Goal: Check status: Check status

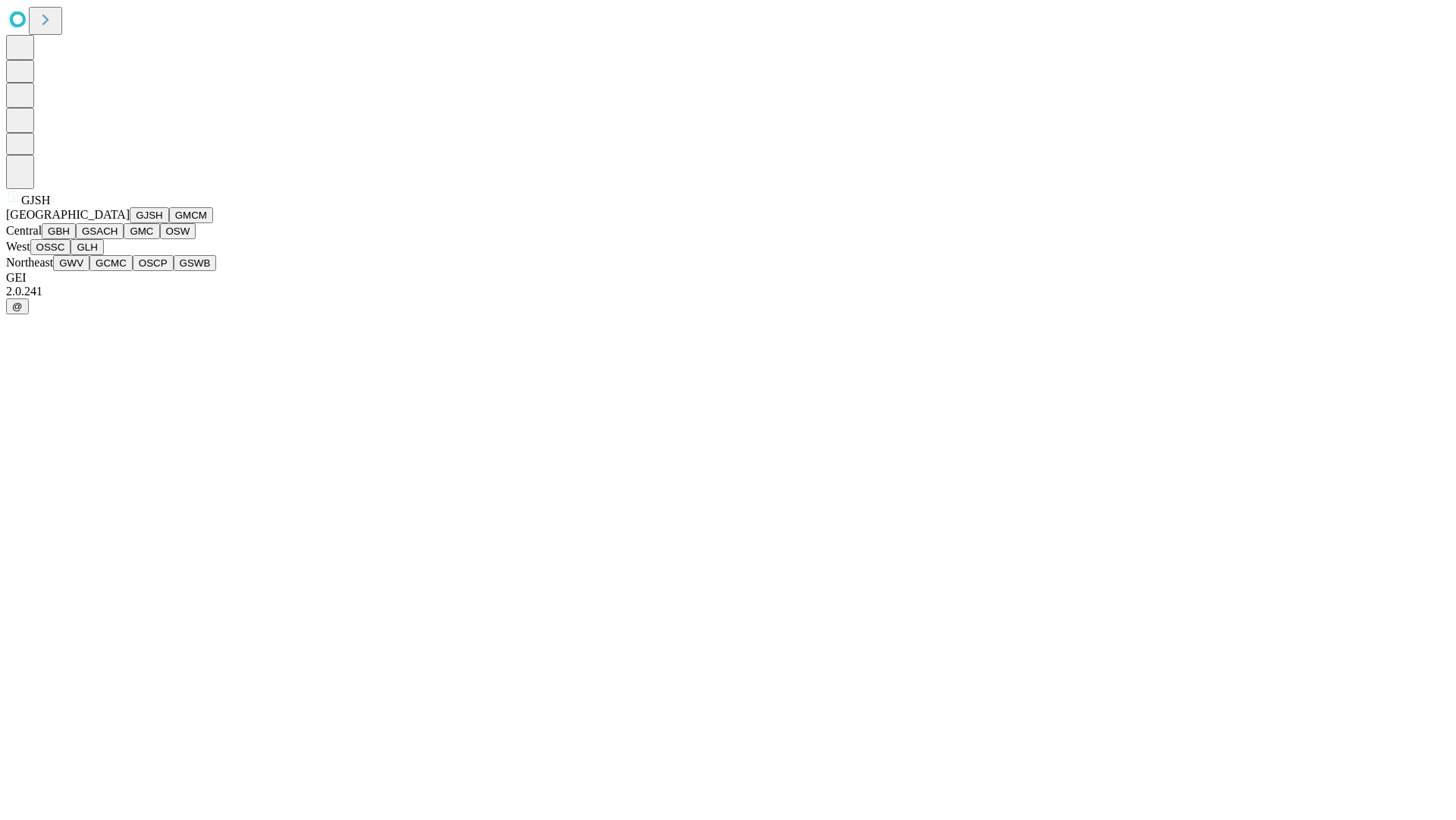
click at [130, 223] on button "GJSH" at bounding box center [149, 214] width 39 height 16
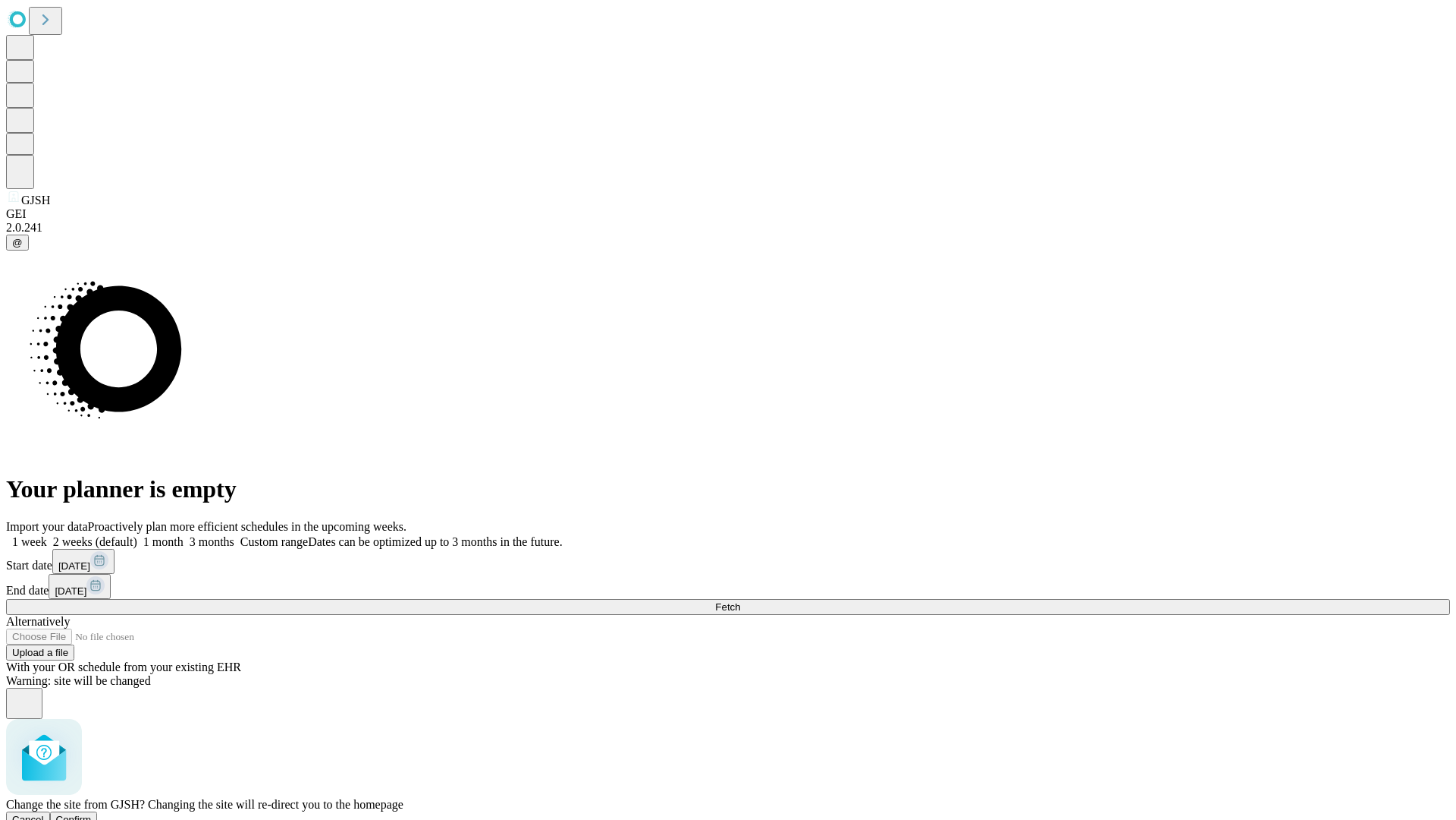
click at [92, 813] on span "Confirm" at bounding box center [73, 819] width 35 height 12
click at [47, 535] on label "1 week" at bounding box center [26, 541] width 41 height 13
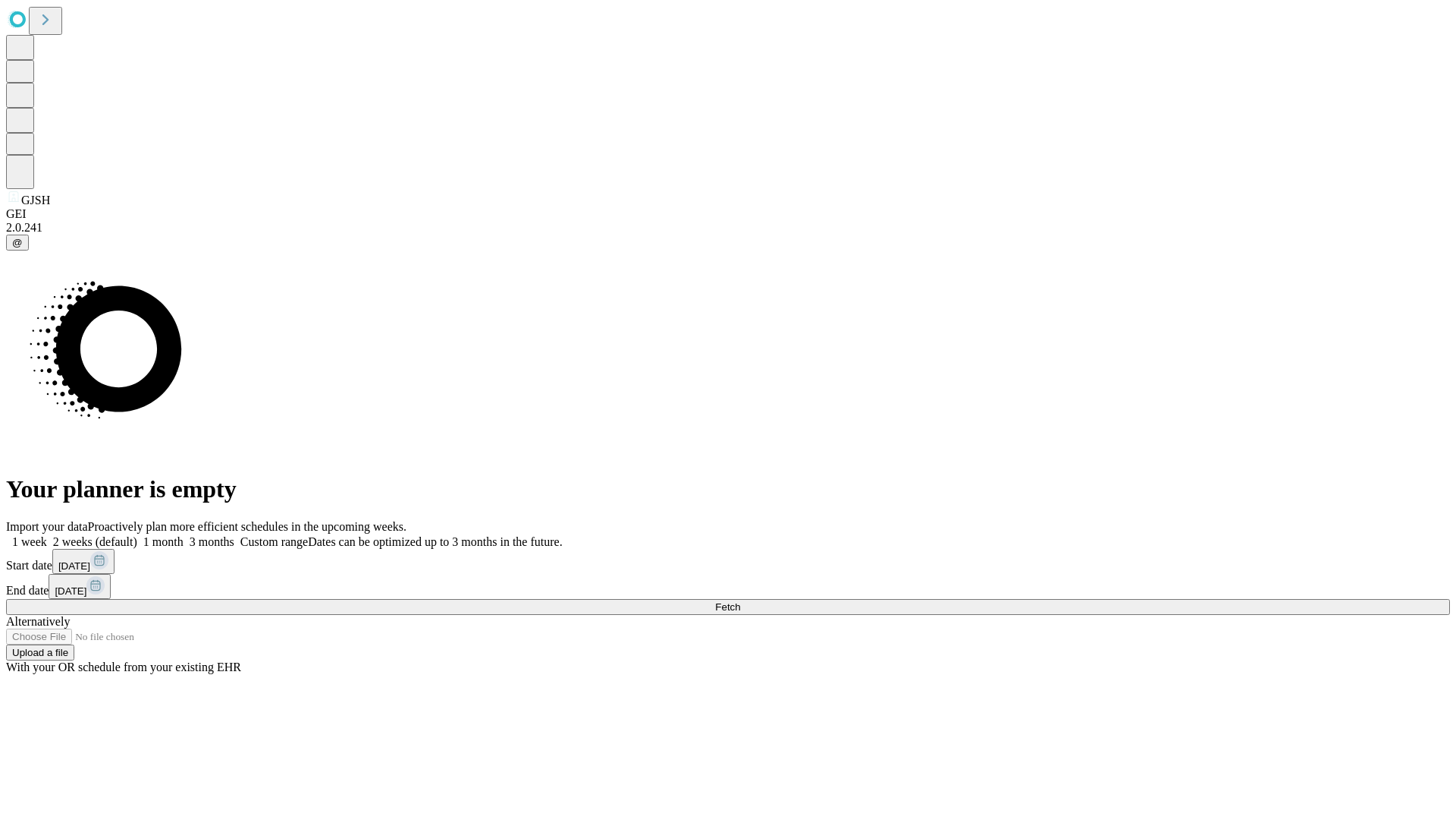
click at [740, 601] on span "Fetch" at bounding box center [728, 607] width 25 height 12
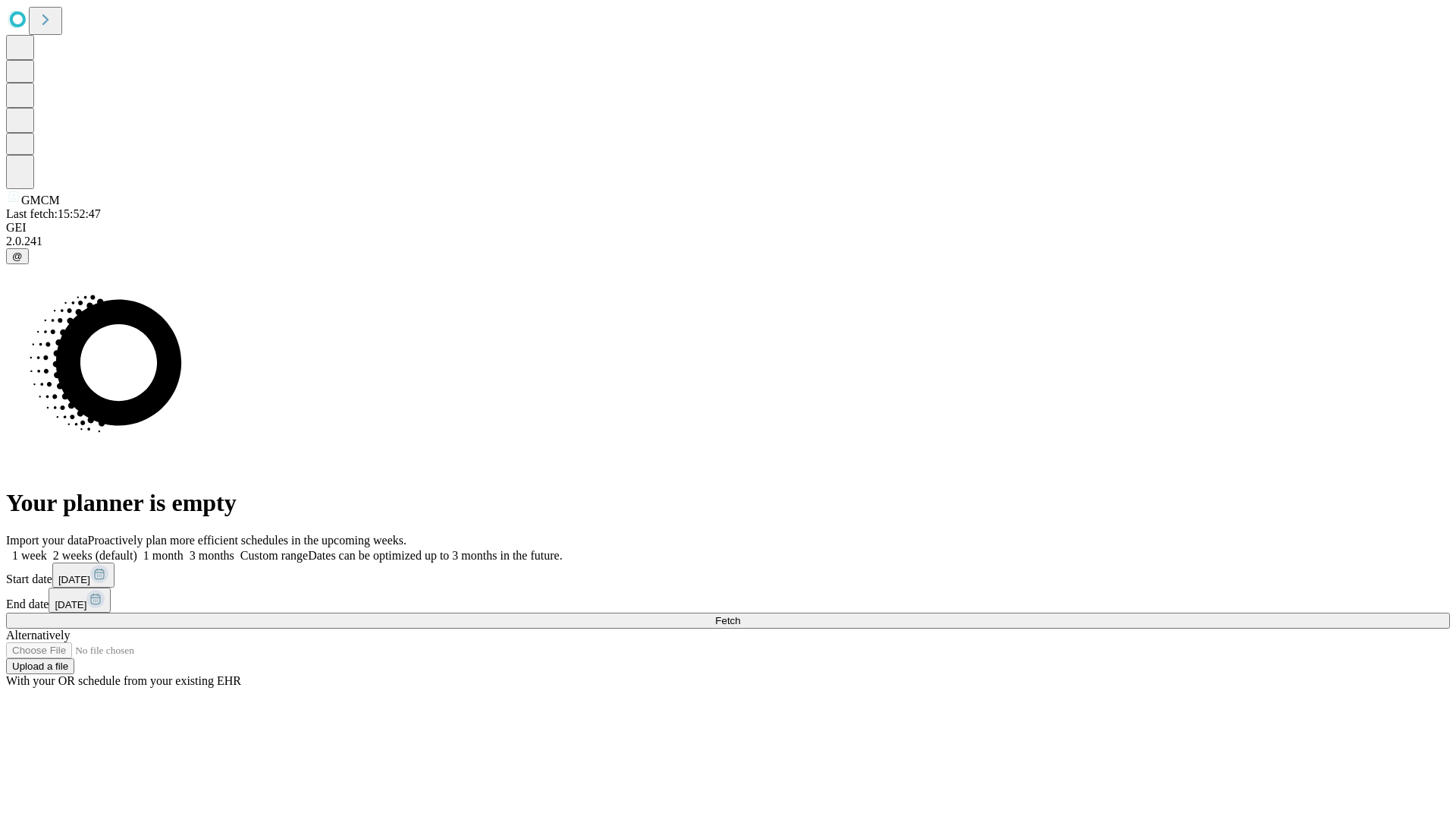
click at [47, 549] on label "1 week" at bounding box center [26, 555] width 41 height 13
click at [740, 615] on span "Fetch" at bounding box center [728, 620] width 25 height 12
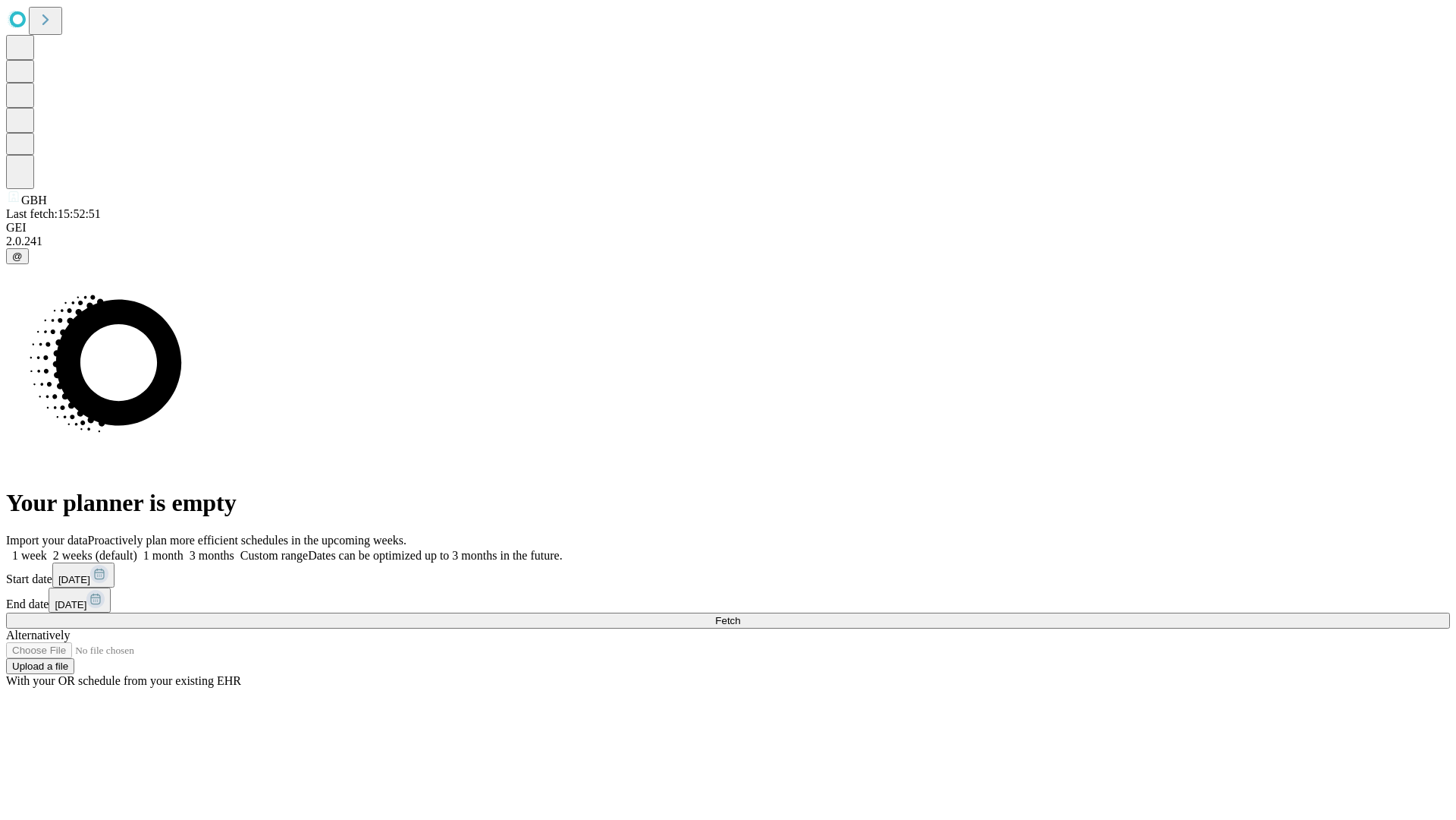
click at [47, 549] on label "1 week" at bounding box center [26, 555] width 41 height 13
click at [740, 615] on span "Fetch" at bounding box center [728, 620] width 25 height 12
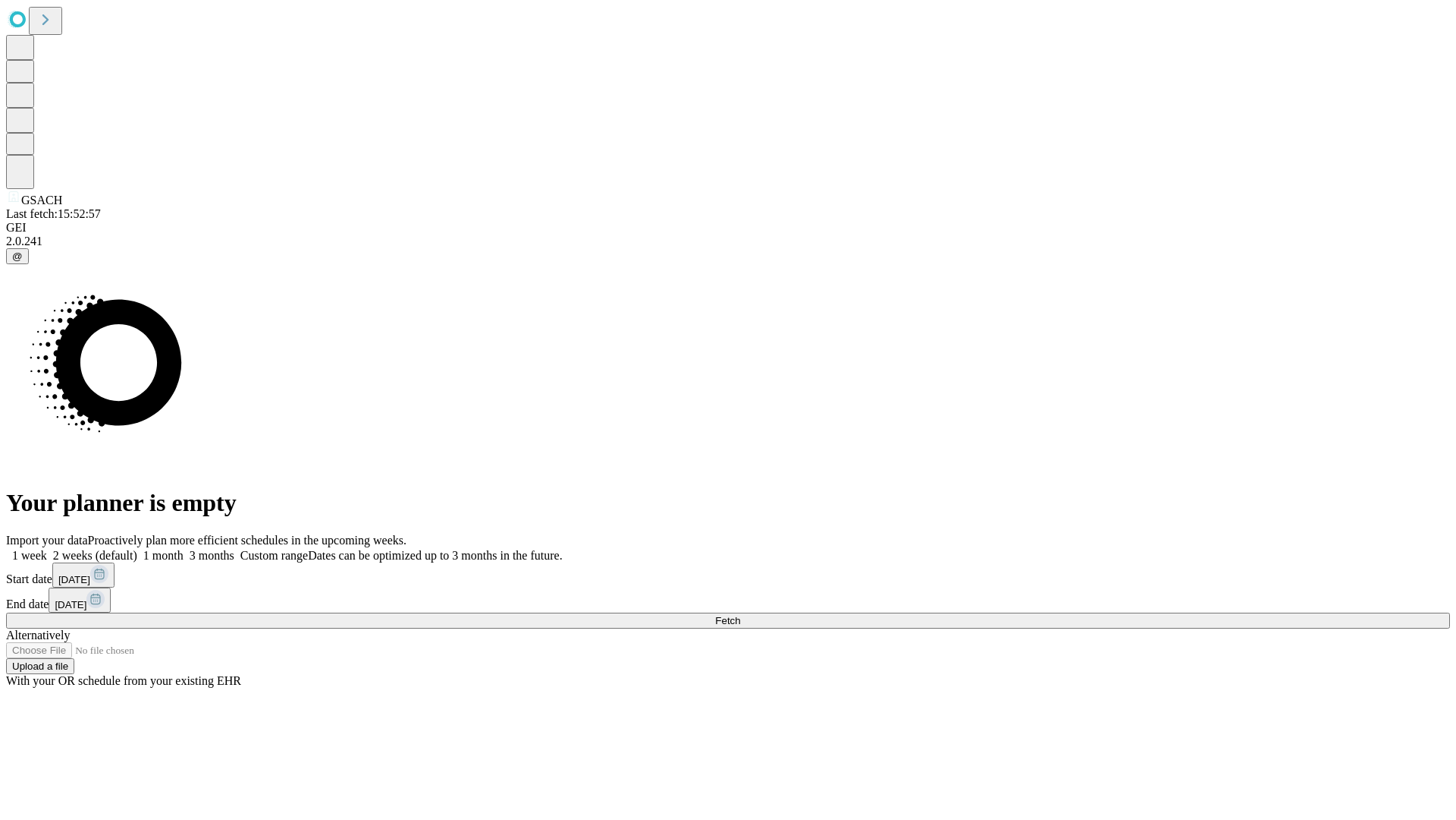
click at [47, 549] on label "1 week" at bounding box center [26, 555] width 41 height 13
click at [740, 615] on span "Fetch" at bounding box center [728, 620] width 25 height 12
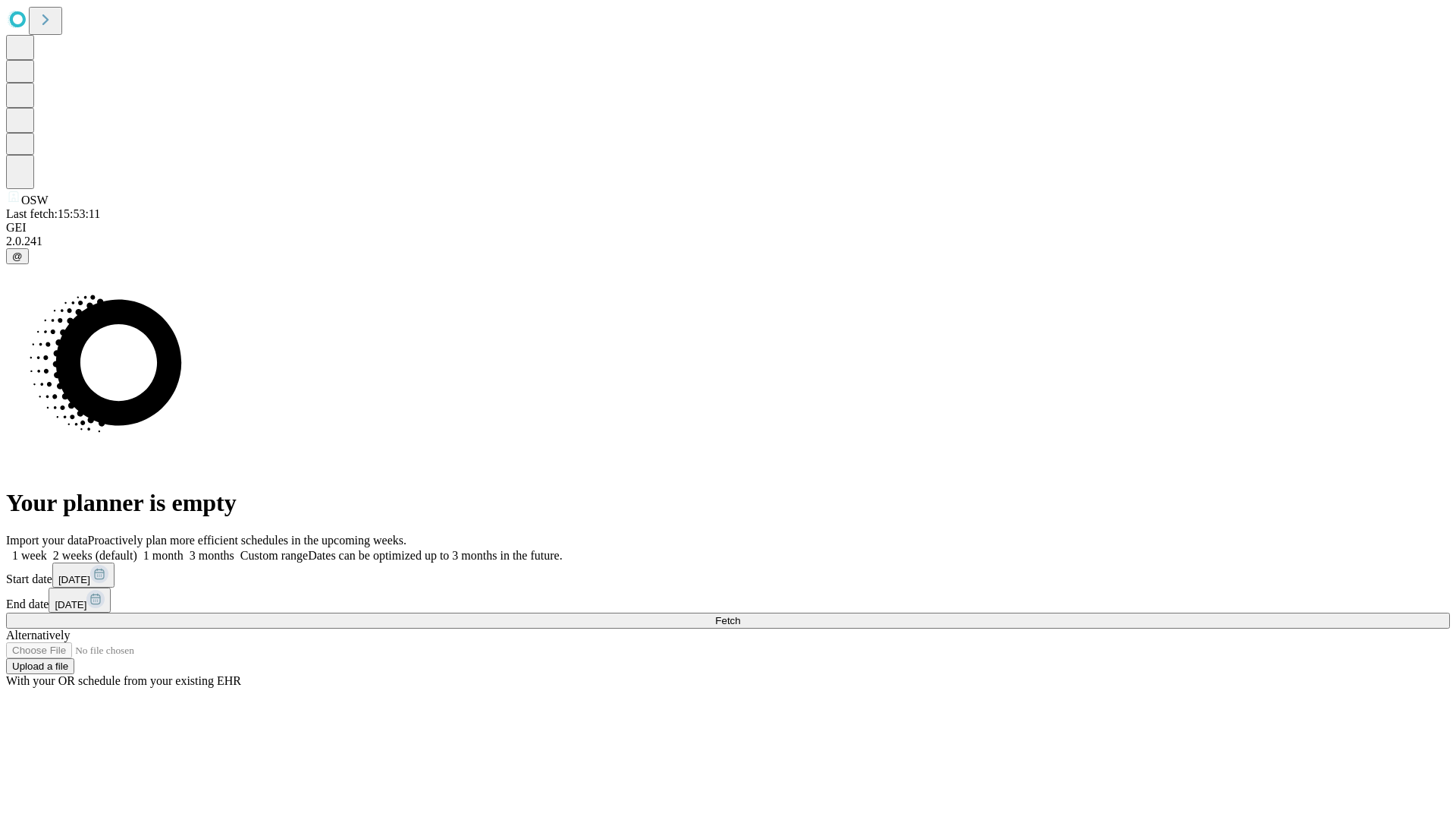
click at [47, 549] on label "1 week" at bounding box center [26, 555] width 41 height 13
click at [740, 615] on span "Fetch" at bounding box center [728, 620] width 25 height 12
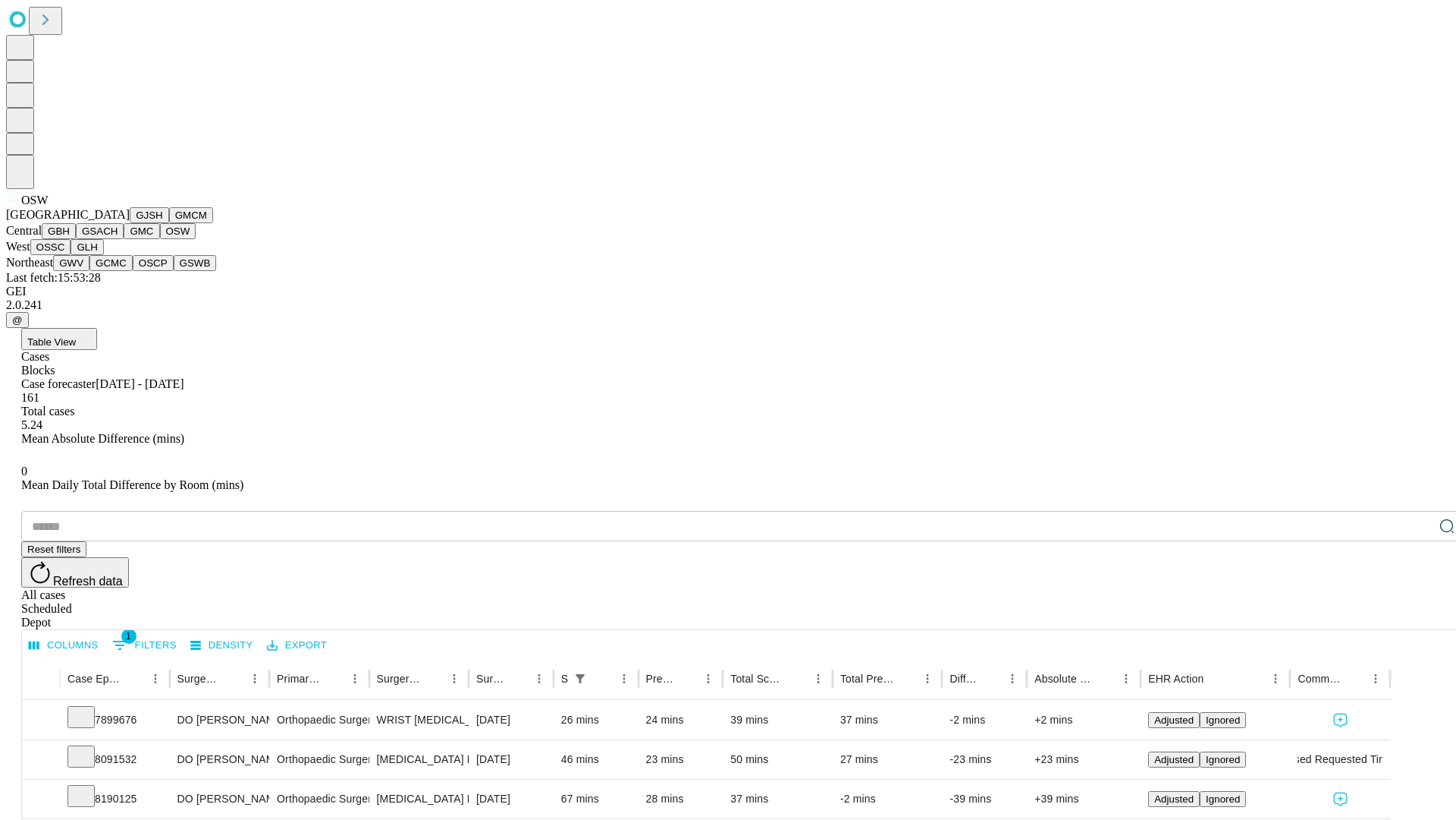
click at [71, 255] on button "OSSC" at bounding box center [51, 246] width 41 height 16
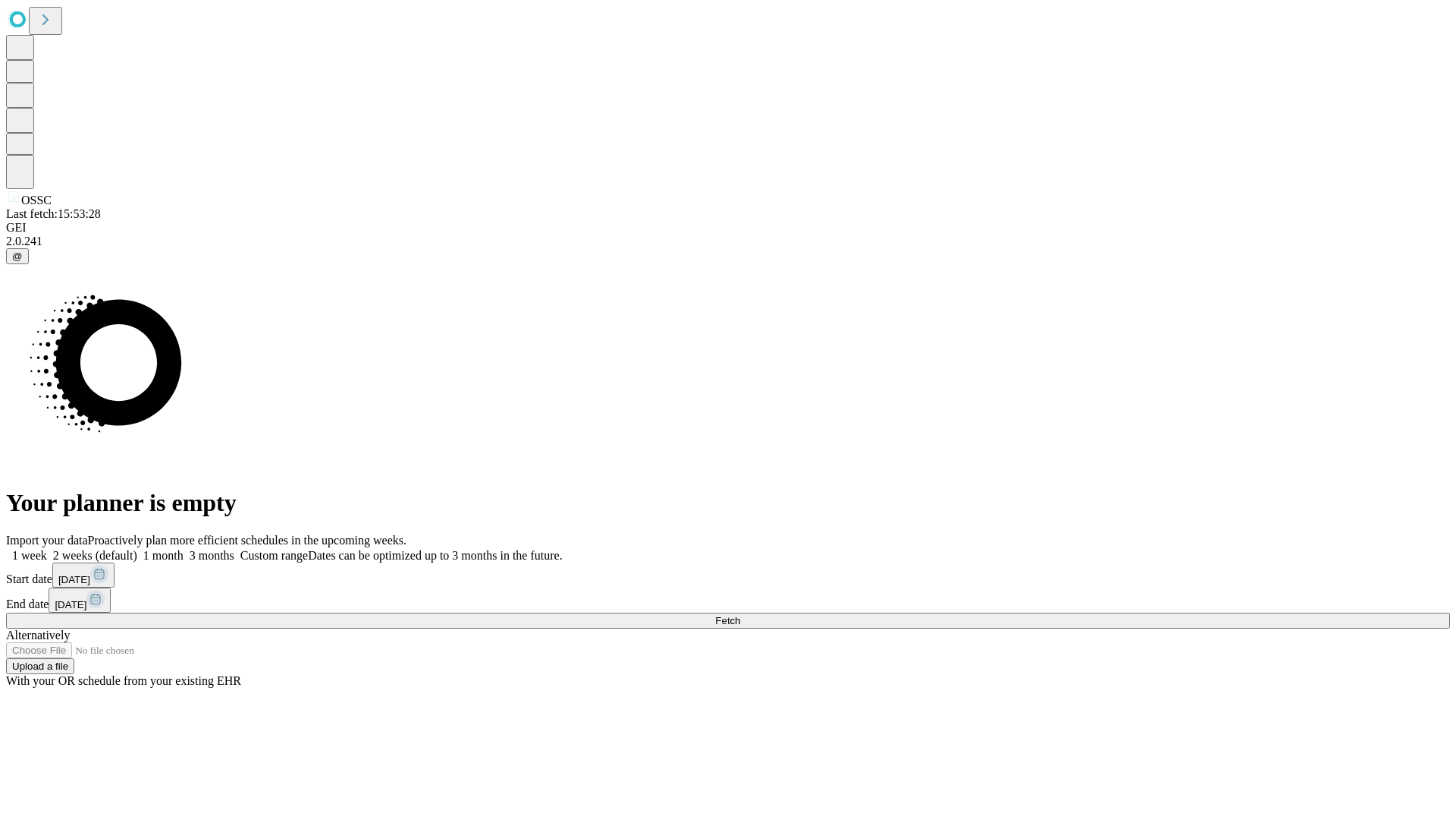
click at [47, 549] on label "1 week" at bounding box center [26, 555] width 41 height 13
click at [740, 615] on span "Fetch" at bounding box center [728, 620] width 25 height 12
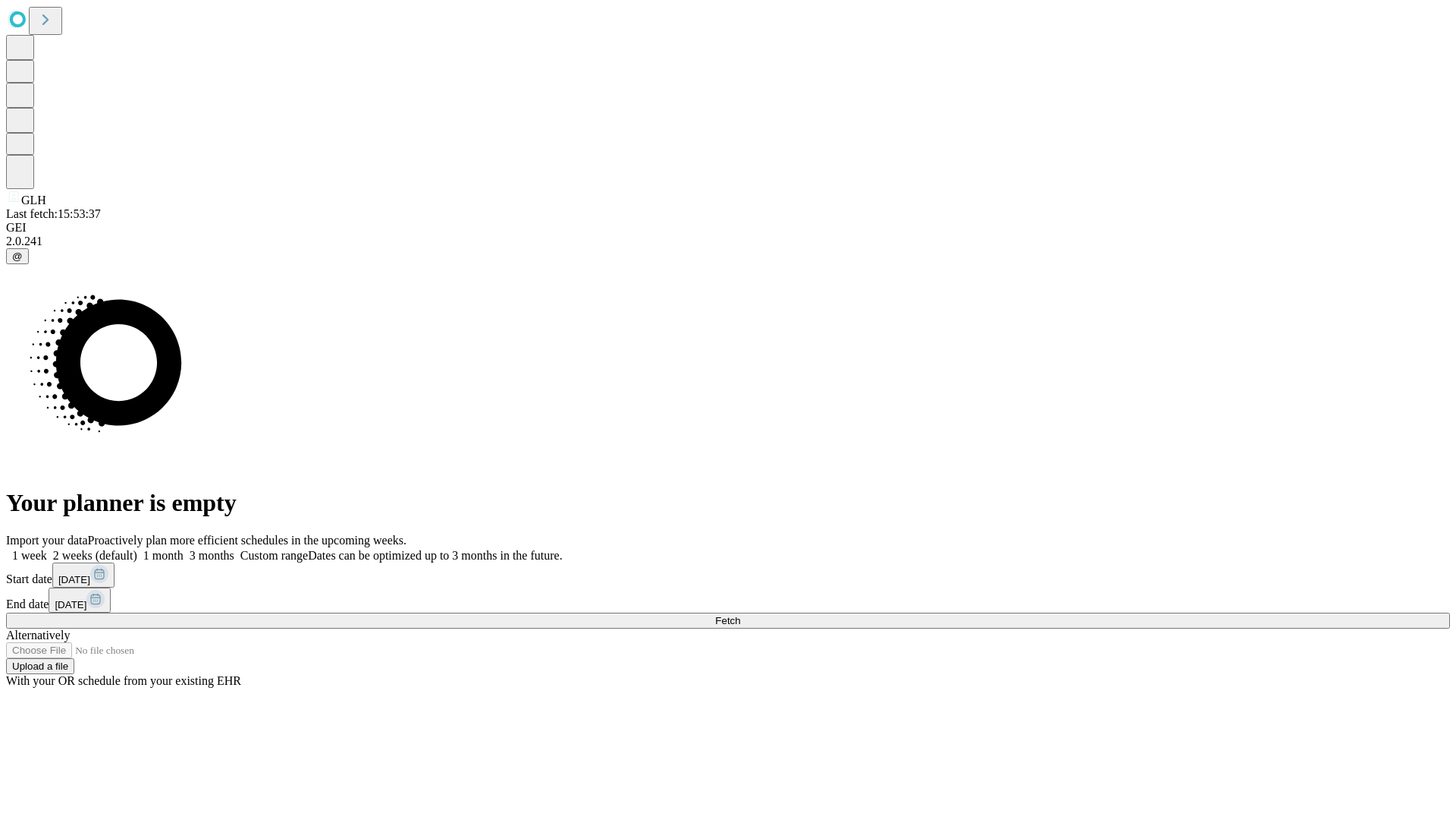
click at [47, 549] on label "1 week" at bounding box center [26, 555] width 41 height 13
click at [740, 615] on span "Fetch" at bounding box center [728, 620] width 25 height 12
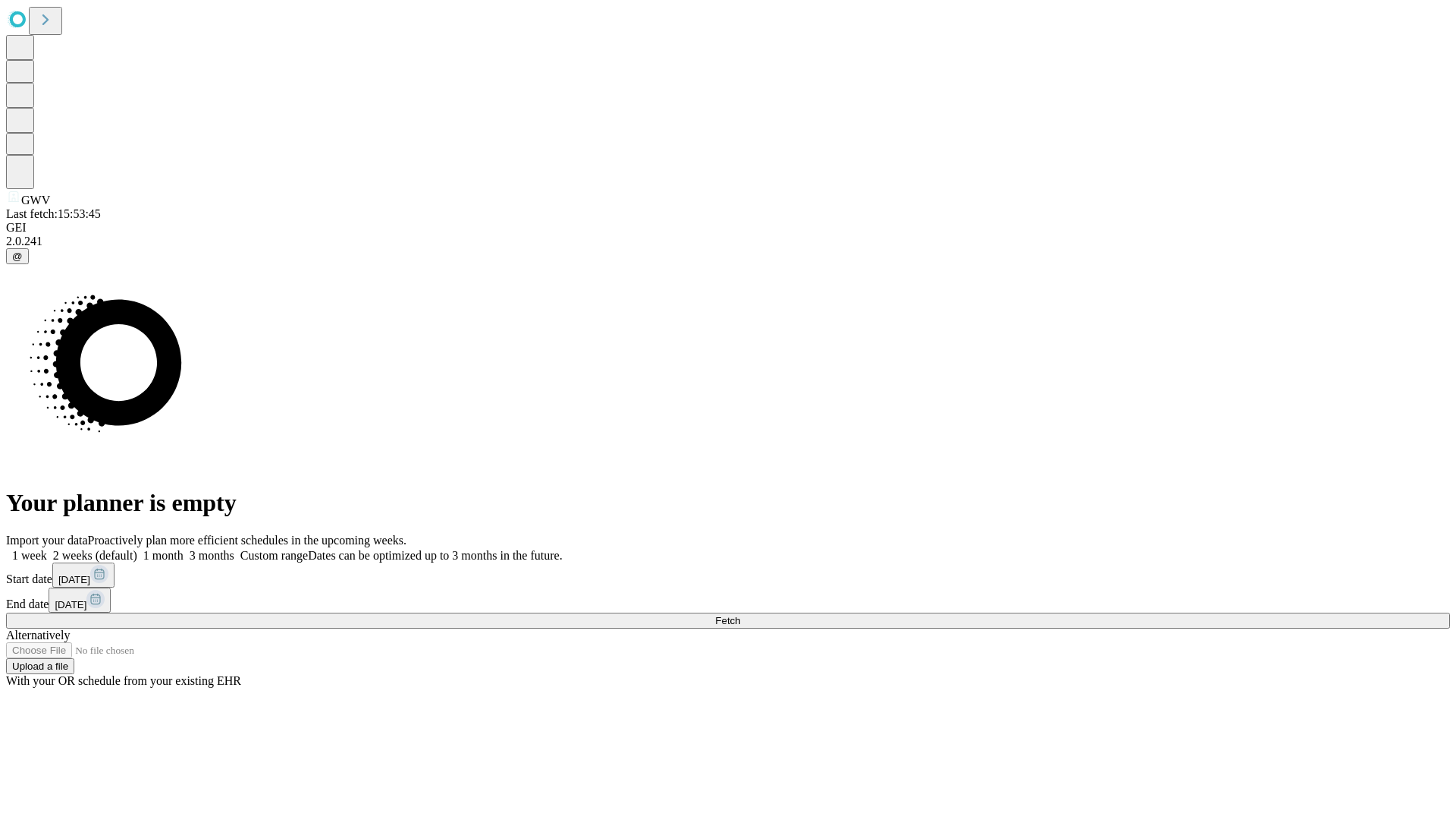
click at [47, 549] on label "1 week" at bounding box center [26, 555] width 41 height 13
click at [740, 615] on span "Fetch" at bounding box center [728, 620] width 25 height 12
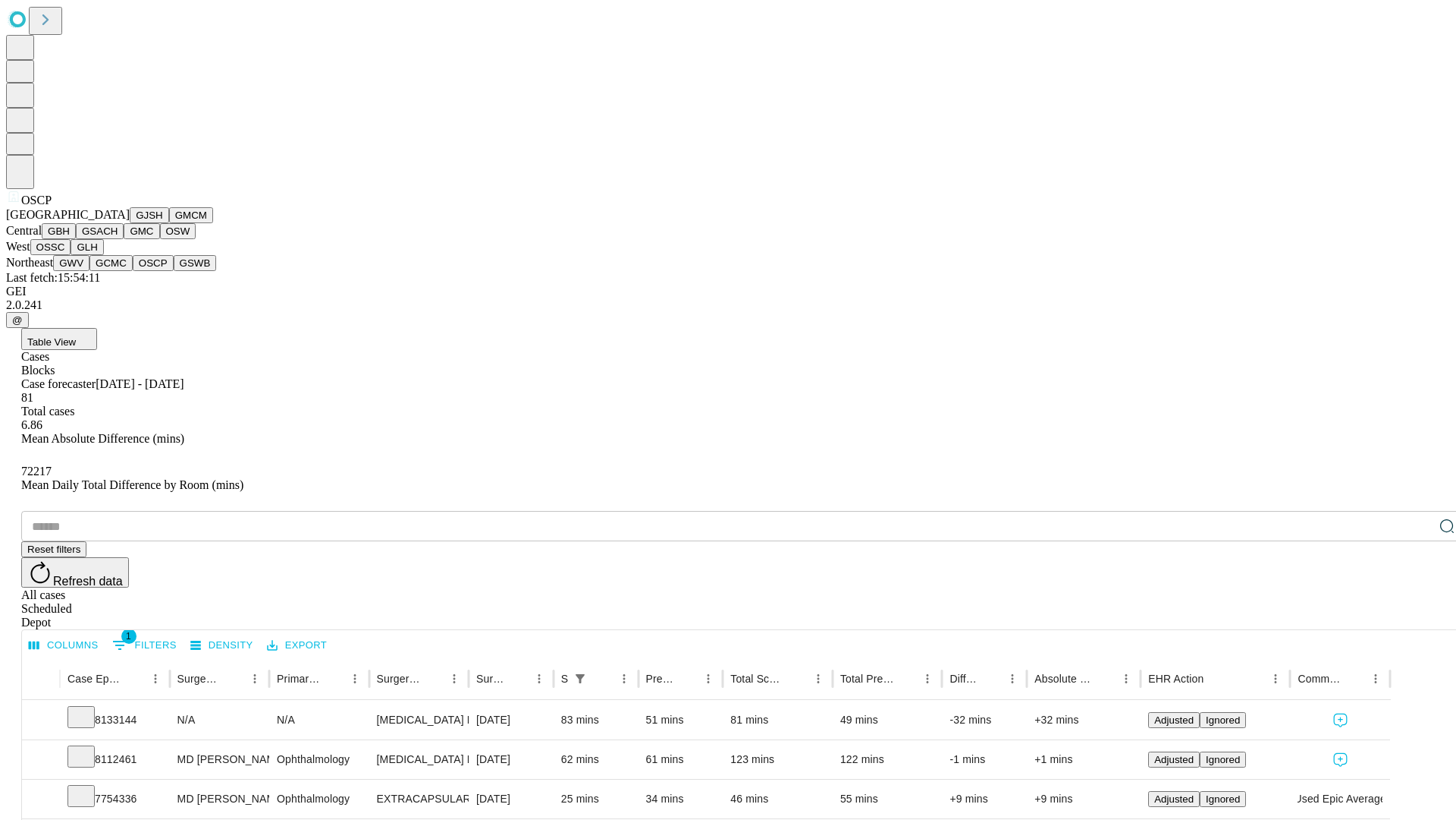
click at [174, 271] on button "GSWB" at bounding box center [195, 262] width 44 height 16
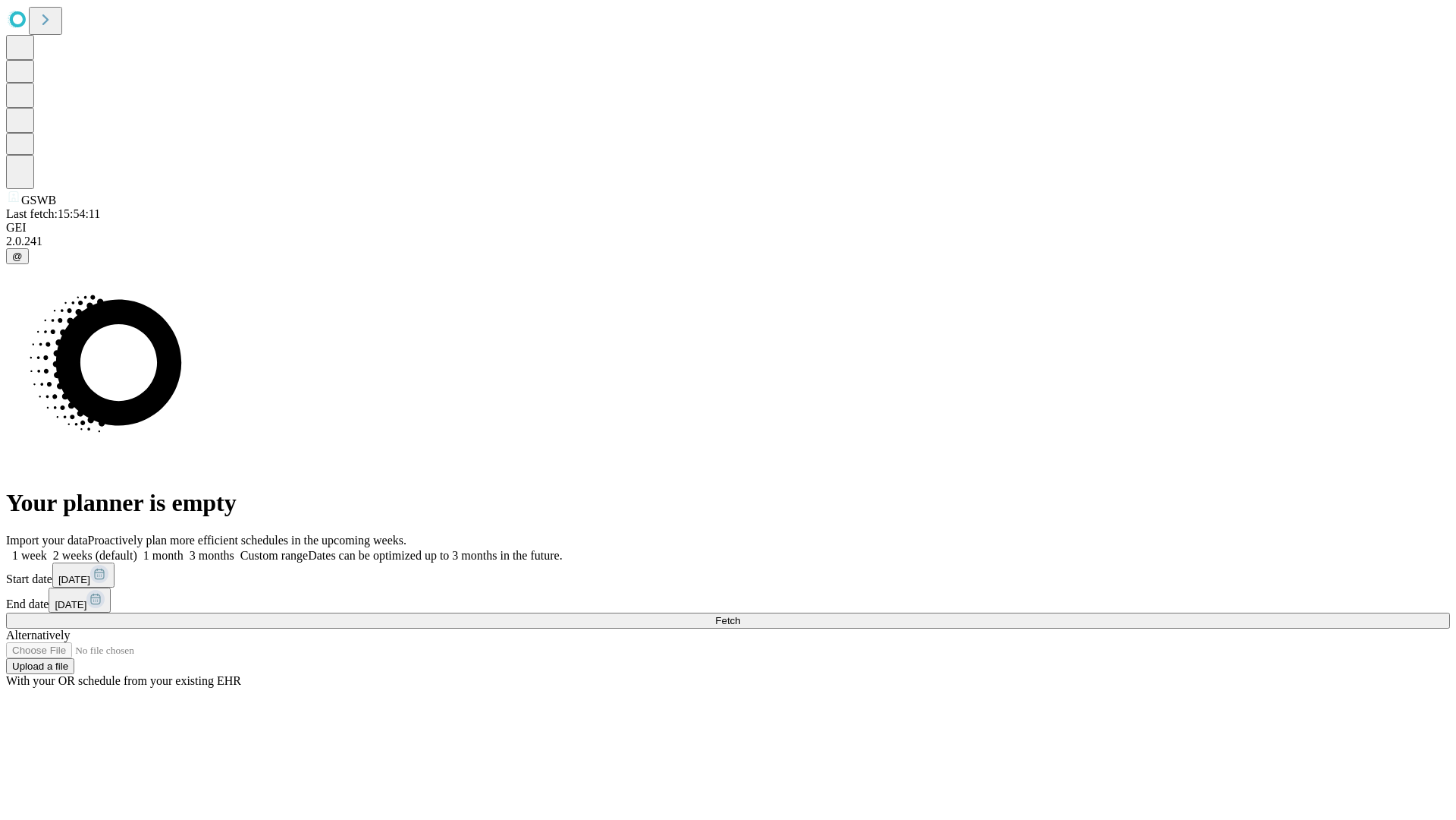
click at [47, 549] on label "1 week" at bounding box center [26, 555] width 41 height 13
click at [740, 615] on span "Fetch" at bounding box center [728, 620] width 25 height 12
